Goal: Navigation & Orientation: Find specific page/section

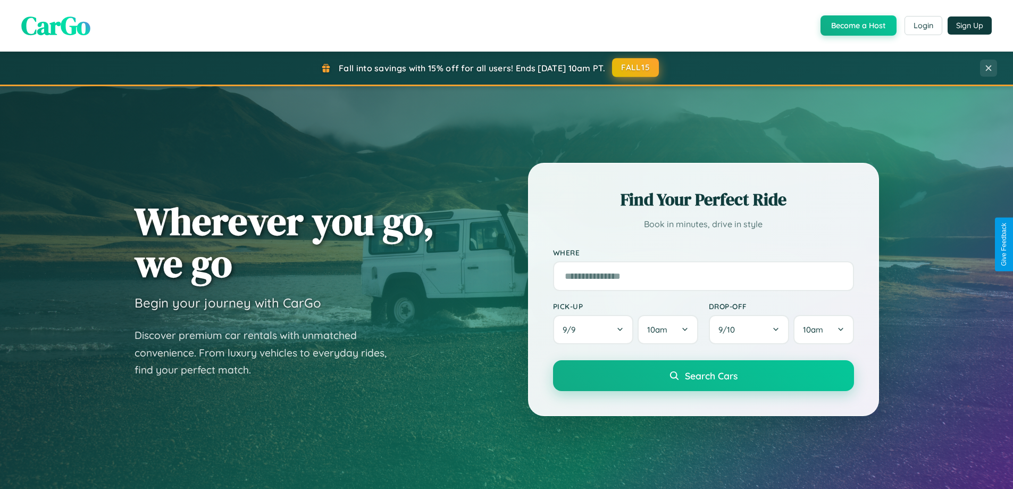
click at [636, 68] on button "FALL15" at bounding box center [635, 67] width 47 height 19
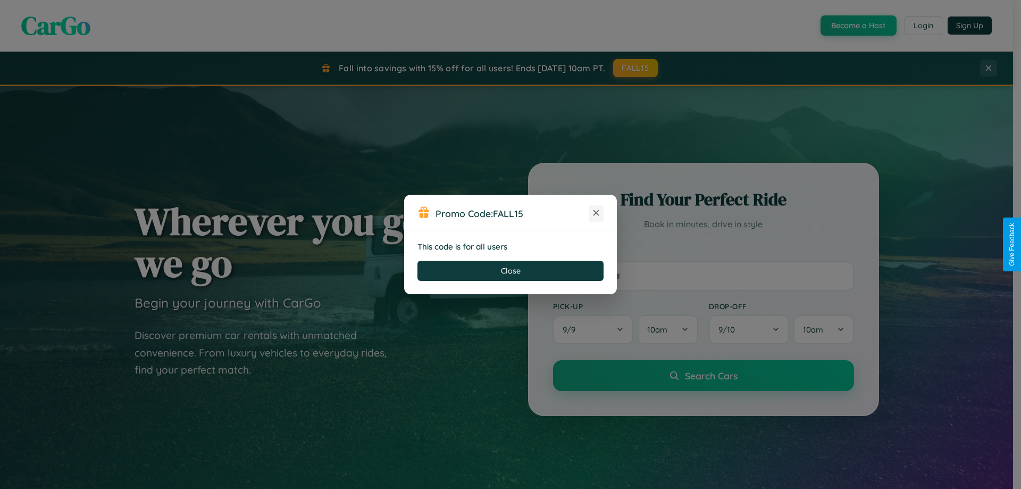
click at [596, 213] on icon at bounding box center [596, 212] width 11 height 11
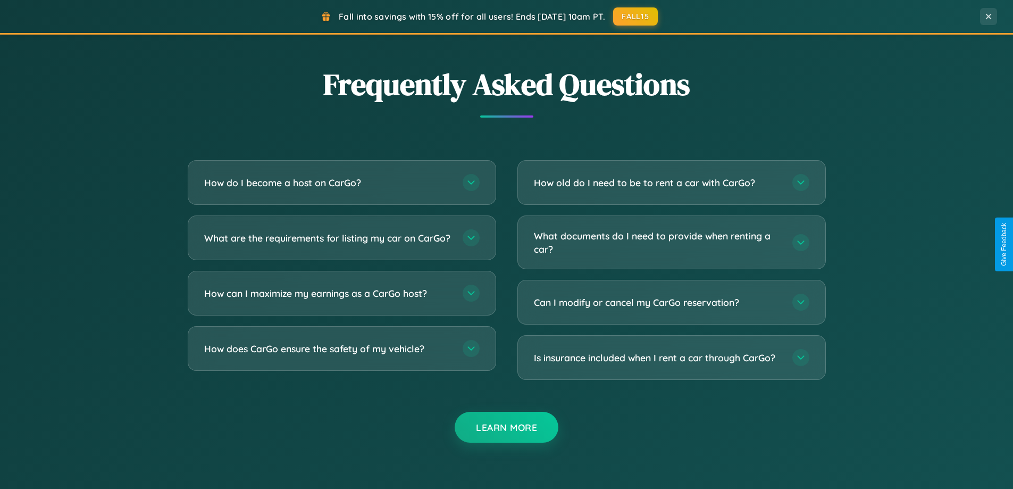
scroll to position [2047, 0]
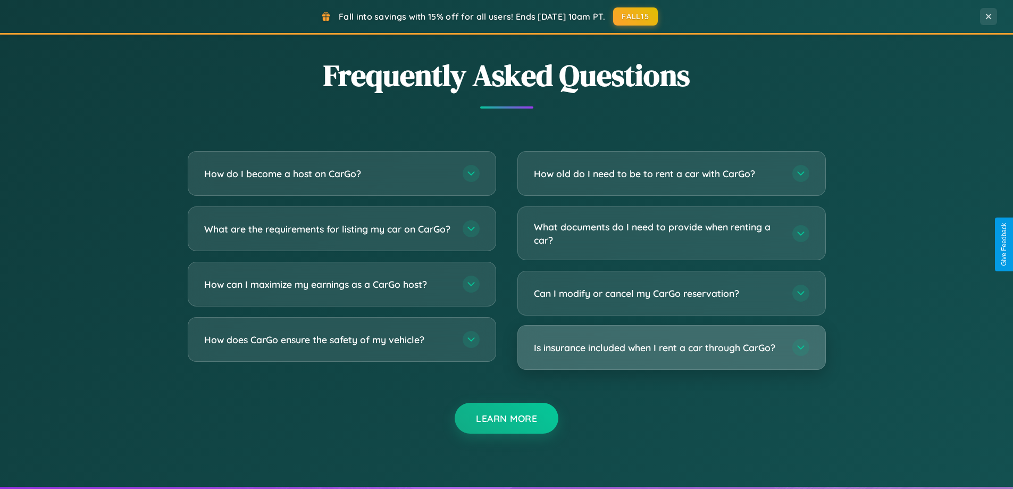
click at [671, 347] on h3 "Is insurance included when I rent a car through CarGo?" at bounding box center [658, 347] width 248 height 13
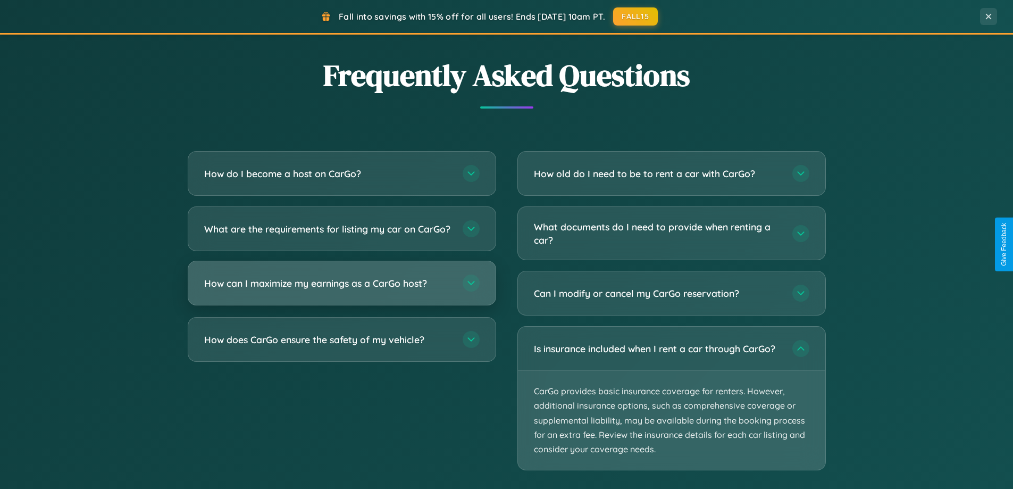
click at [342, 290] on h3 "How can I maximize my earnings as a CarGo host?" at bounding box center [328, 283] width 248 height 13
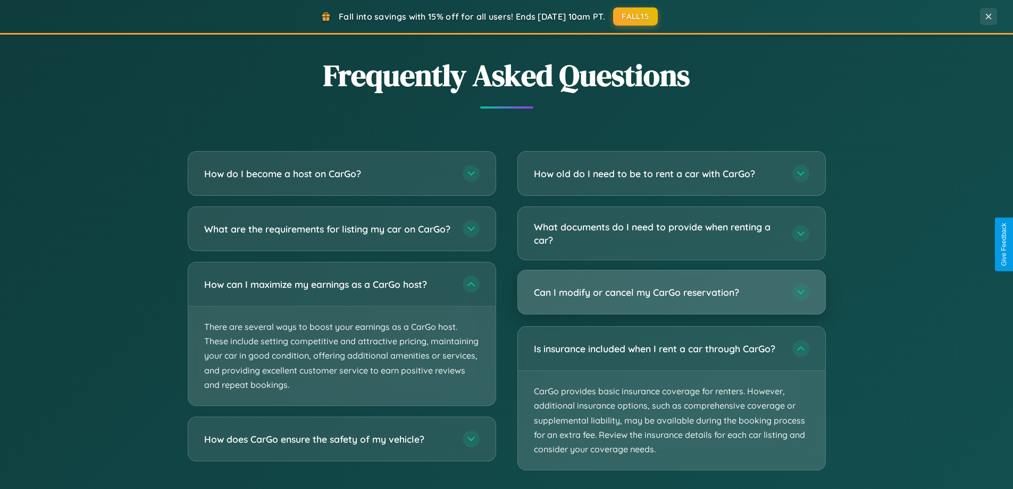
click at [671, 293] on h3 "Can I modify or cancel my CarGo reservation?" at bounding box center [658, 292] width 248 height 13
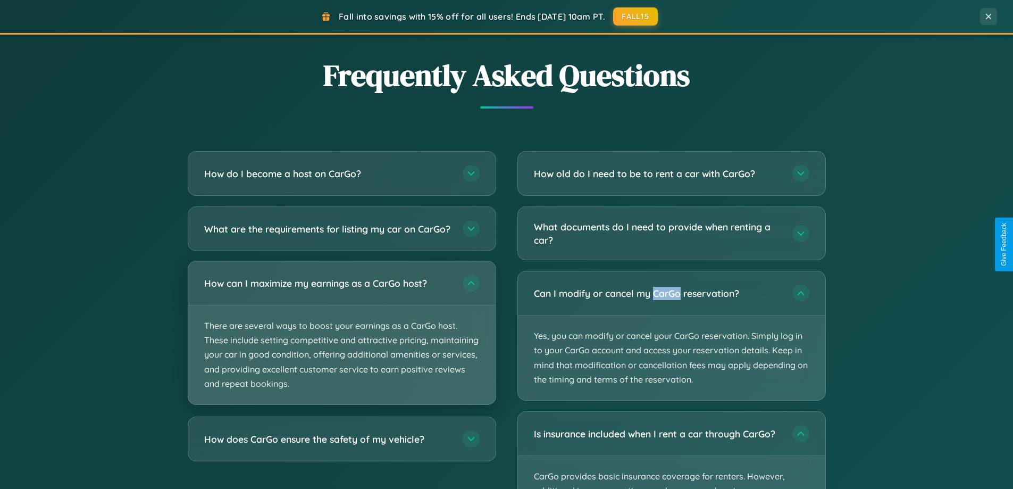
click at [342, 342] on p "There are several ways to boost your earnings as a CarGo host. These include se…" at bounding box center [341, 354] width 307 height 99
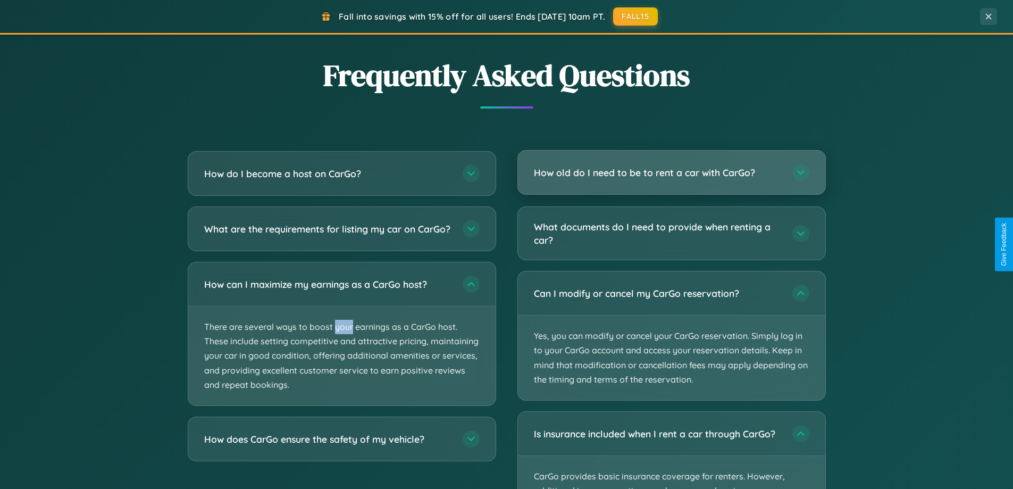
click at [671, 173] on h3 "How old do I need to be to rent a car with CarGo?" at bounding box center [658, 172] width 248 height 13
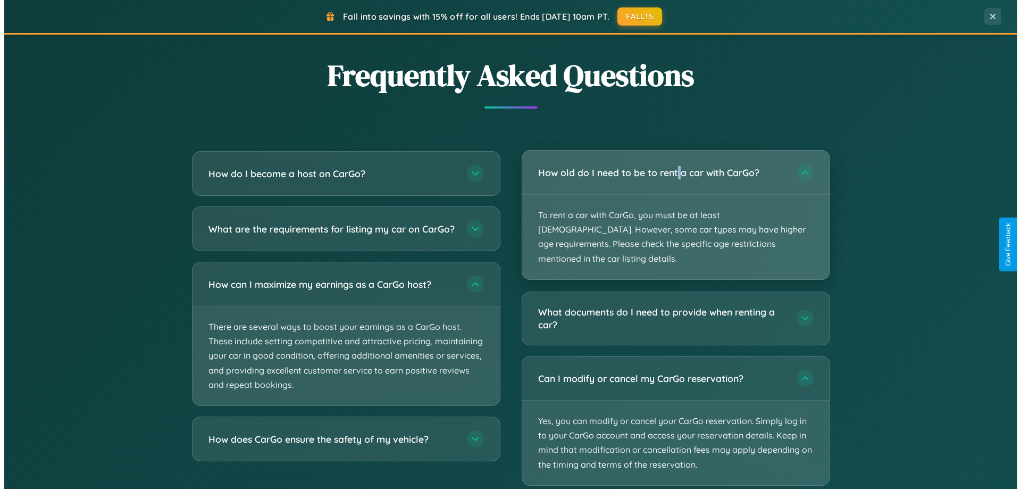
scroll to position [0, 0]
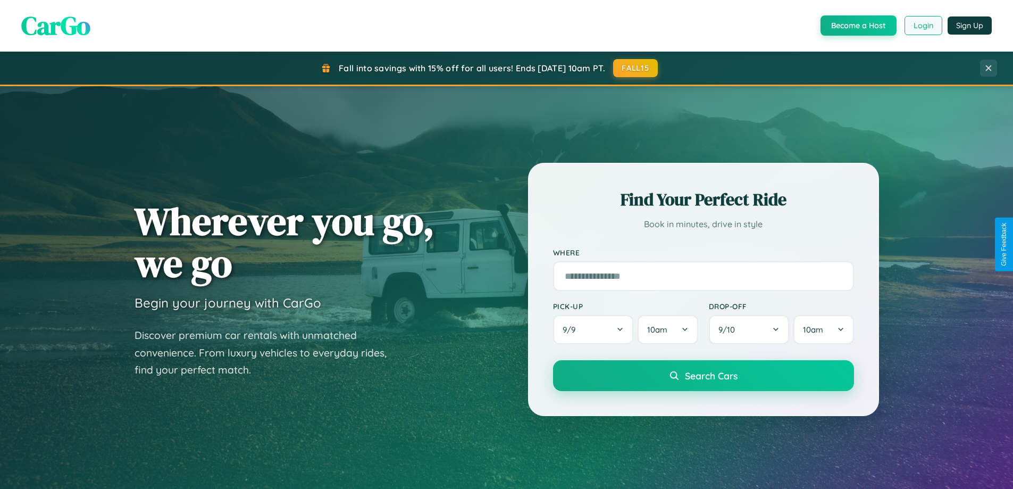
click at [923, 26] on button "Login" at bounding box center [924, 25] width 38 height 19
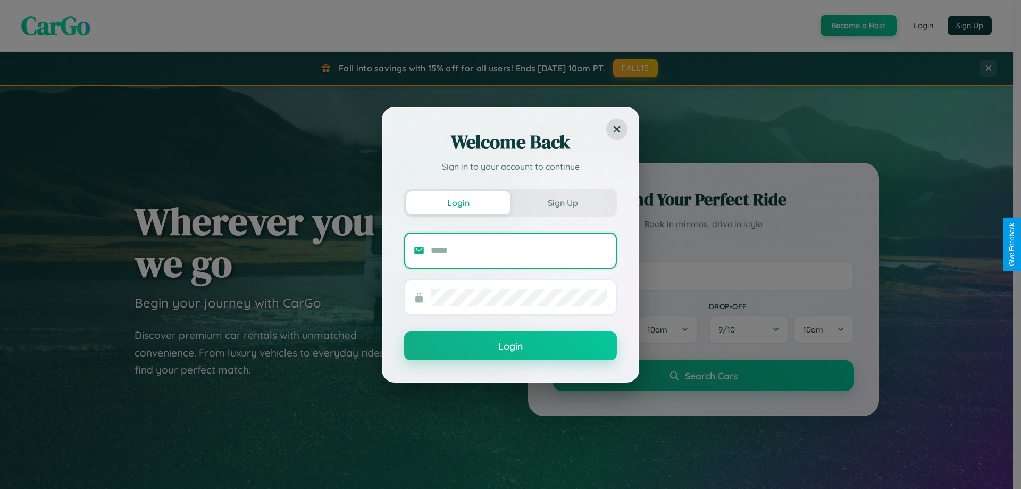
click at [519, 250] on input "text" at bounding box center [519, 250] width 177 height 17
type input "**********"
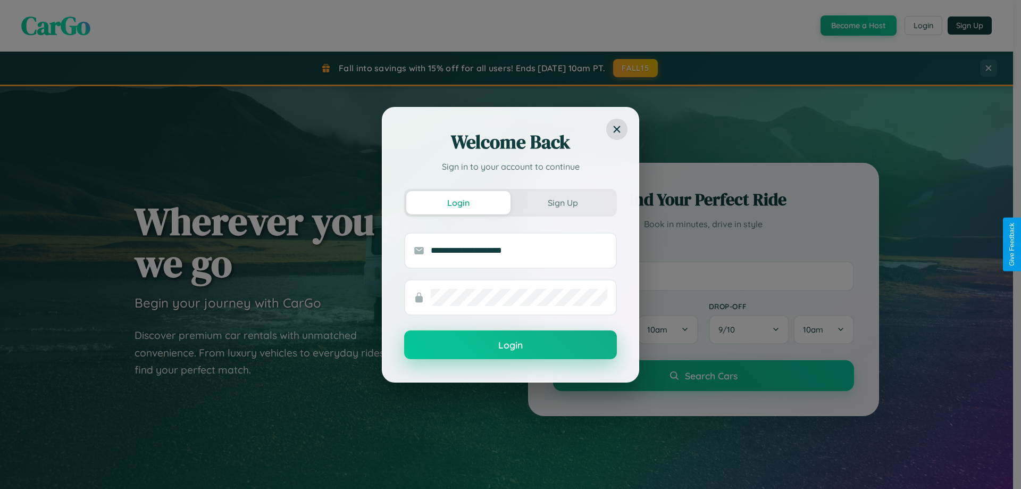
click at [511, 345] on button "Login" at bounding box center [510, 344] width 213 height 29
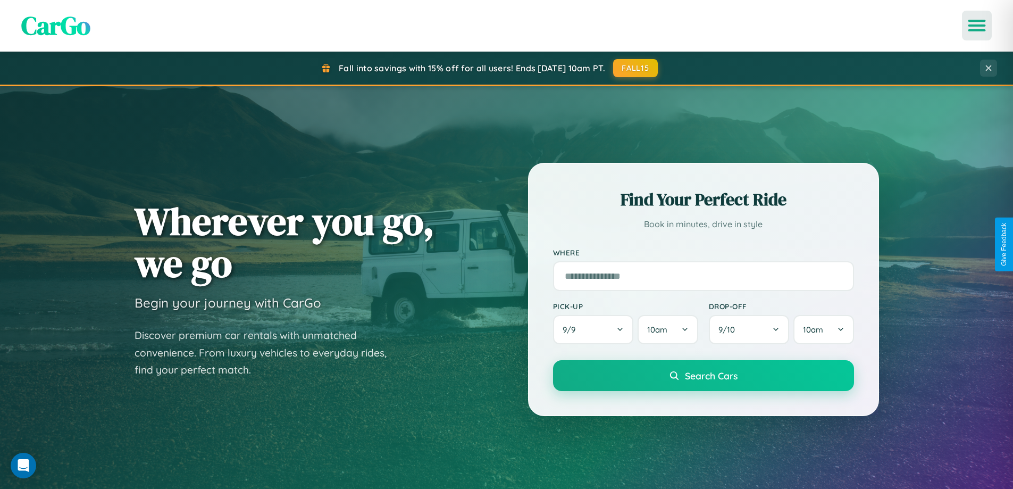
click at [977, 26] on icon "Open menu" at bounding box center [977, 26] width 15 height 10
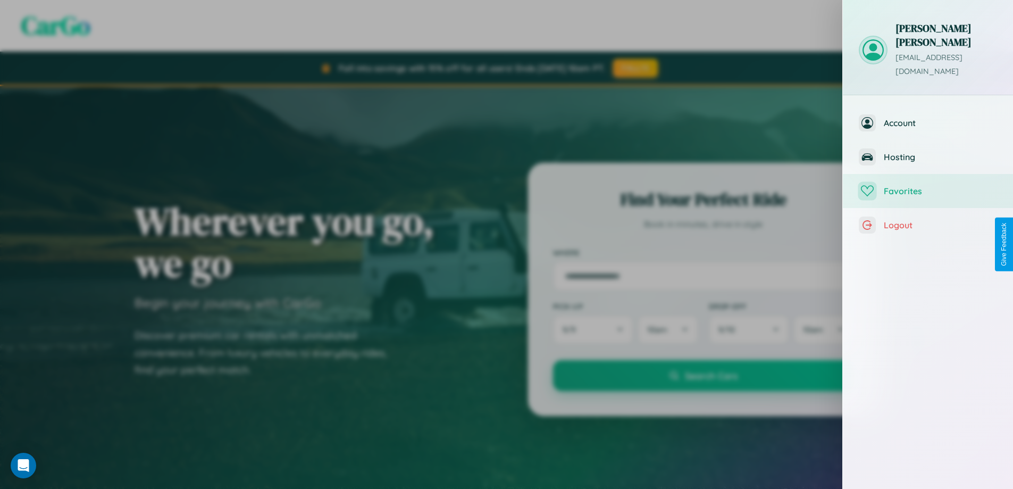
click at [928, 186] on span "Favorites" at bounding box center [940, 191] width 113 height 11
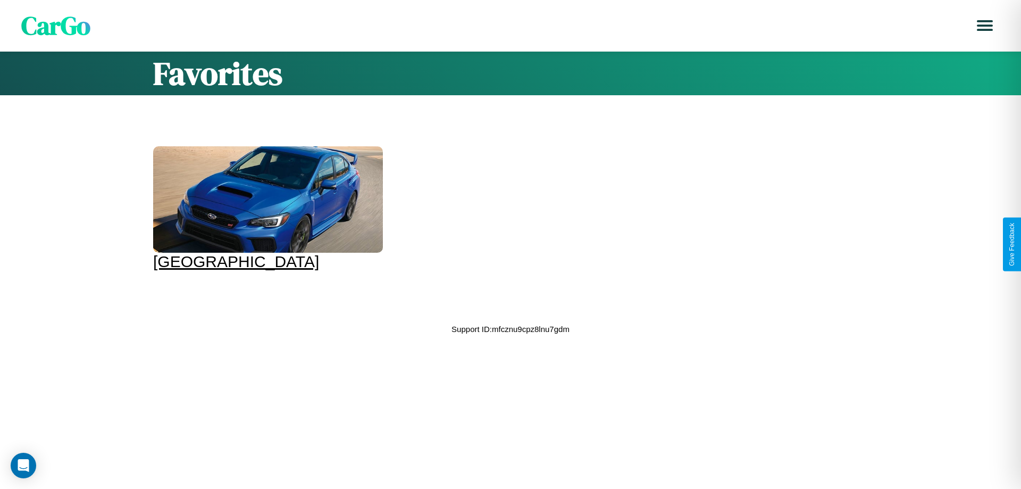
click at [267, 209] on div at bounding box center [268, 199] width 230 height 106
